Goal: Find specific page/section: Find specific page/section

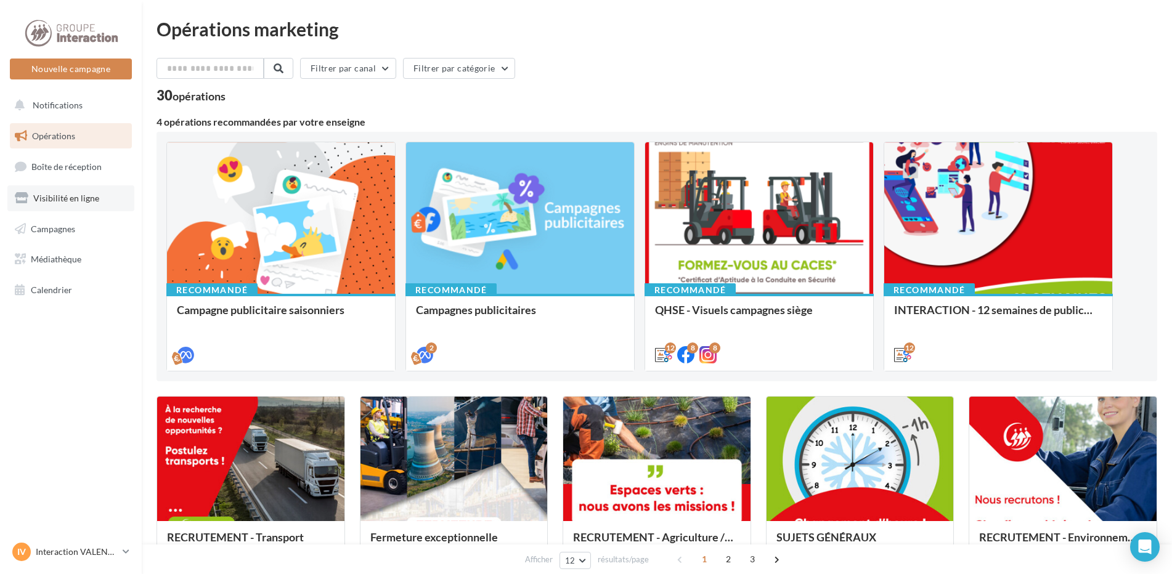
click at [59, 197] on span "Visibilité en ligne" at bounding box center [66, 198] width 66 height 10
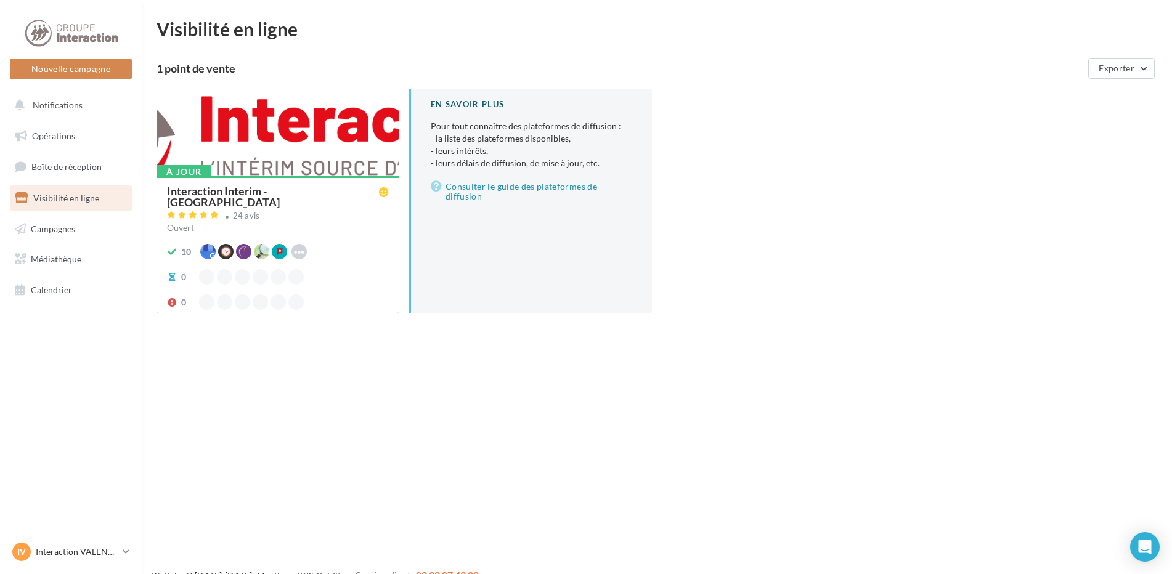
click at [289, 175] on div at bounding box center [277, 132] width 241 height 87
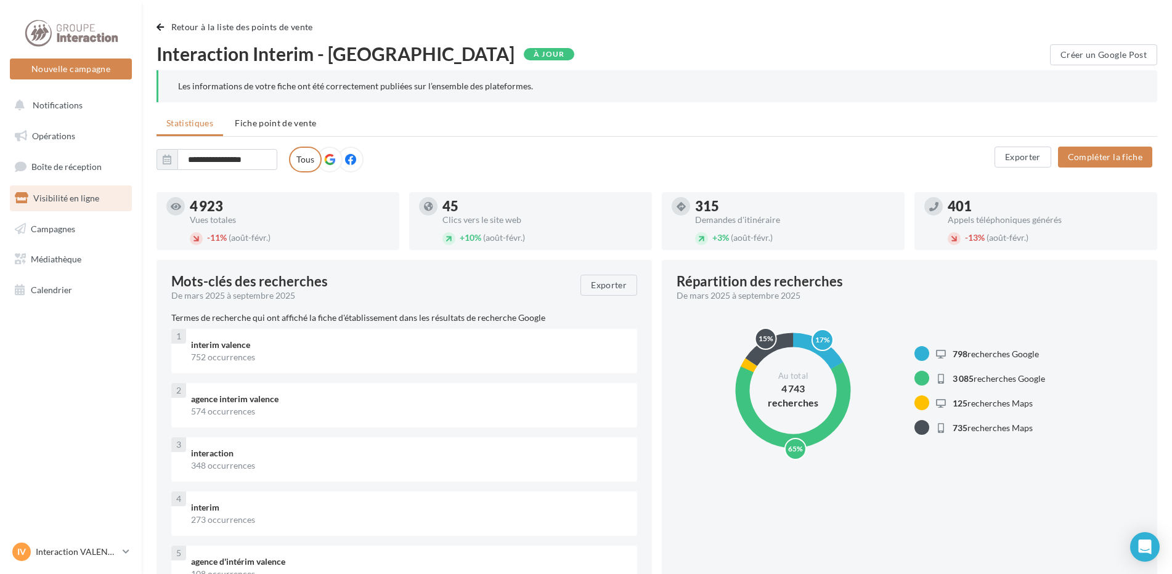
click at [94, 195] on span "Visibilité en ligne" at bounding box center [66, 198] width 66 height 10
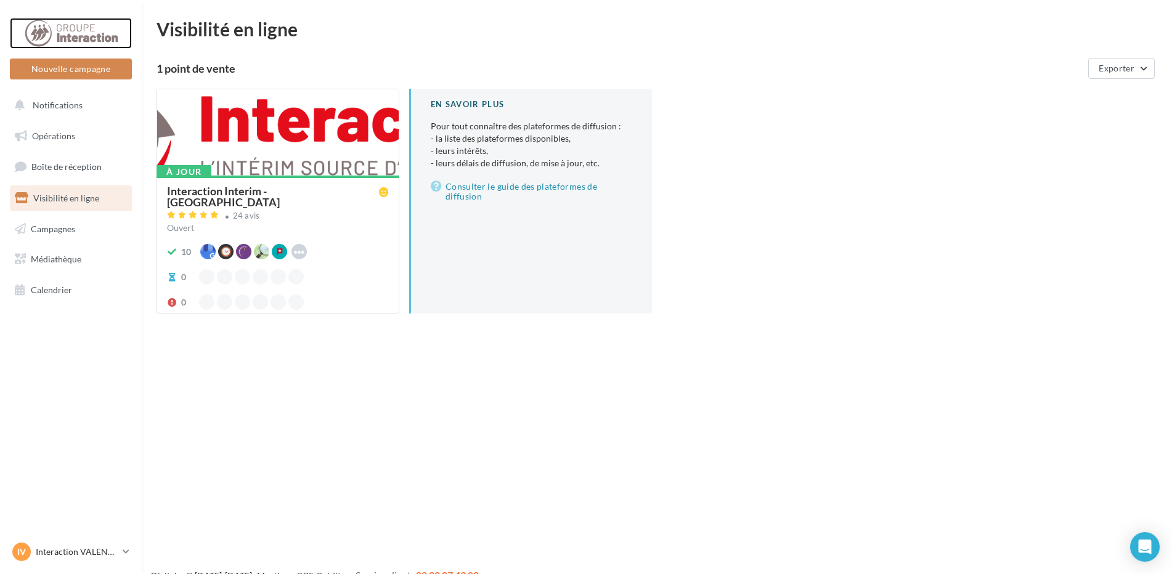
click at [74, 22] on div at bounding box center [71, 33] width 99 height 31
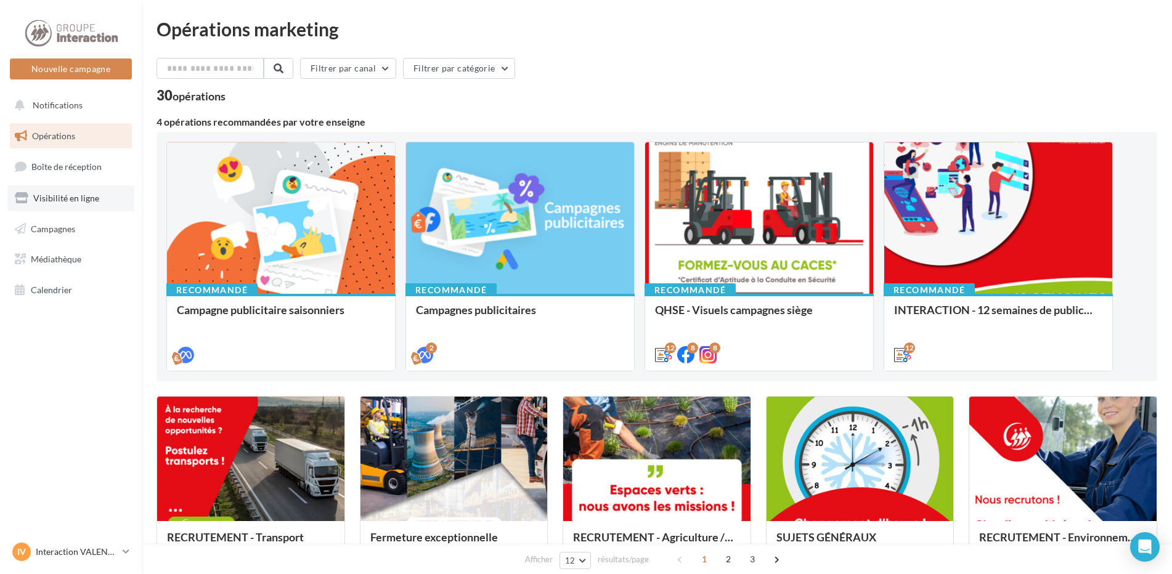
click at [88, 201] on span "Visibilité en ligne" at bounding box center [66, 198] width 66 height 10
